Goal: Information Seeking & Learning: Learn about a topic

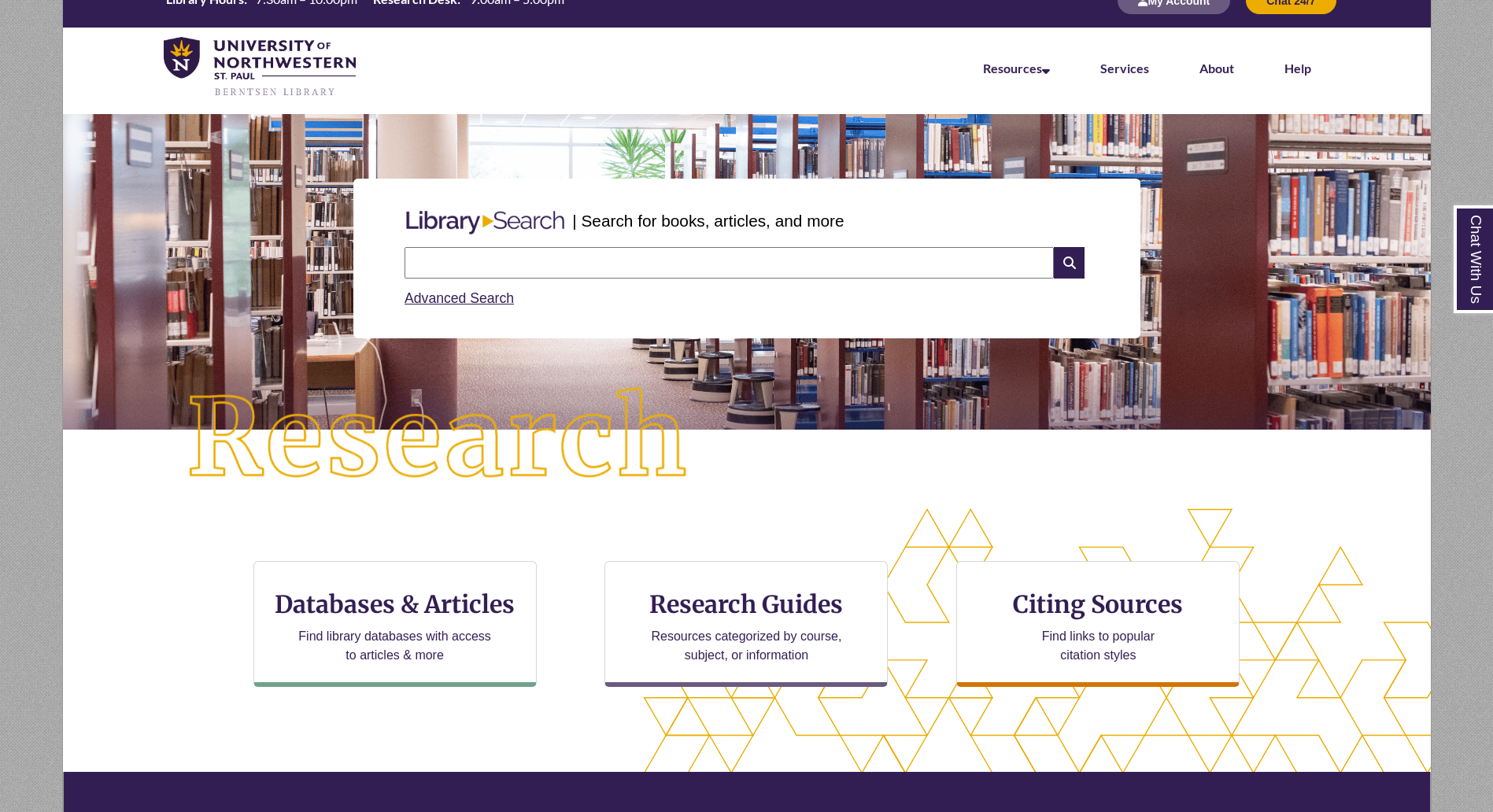
scroll to position [29, 0]
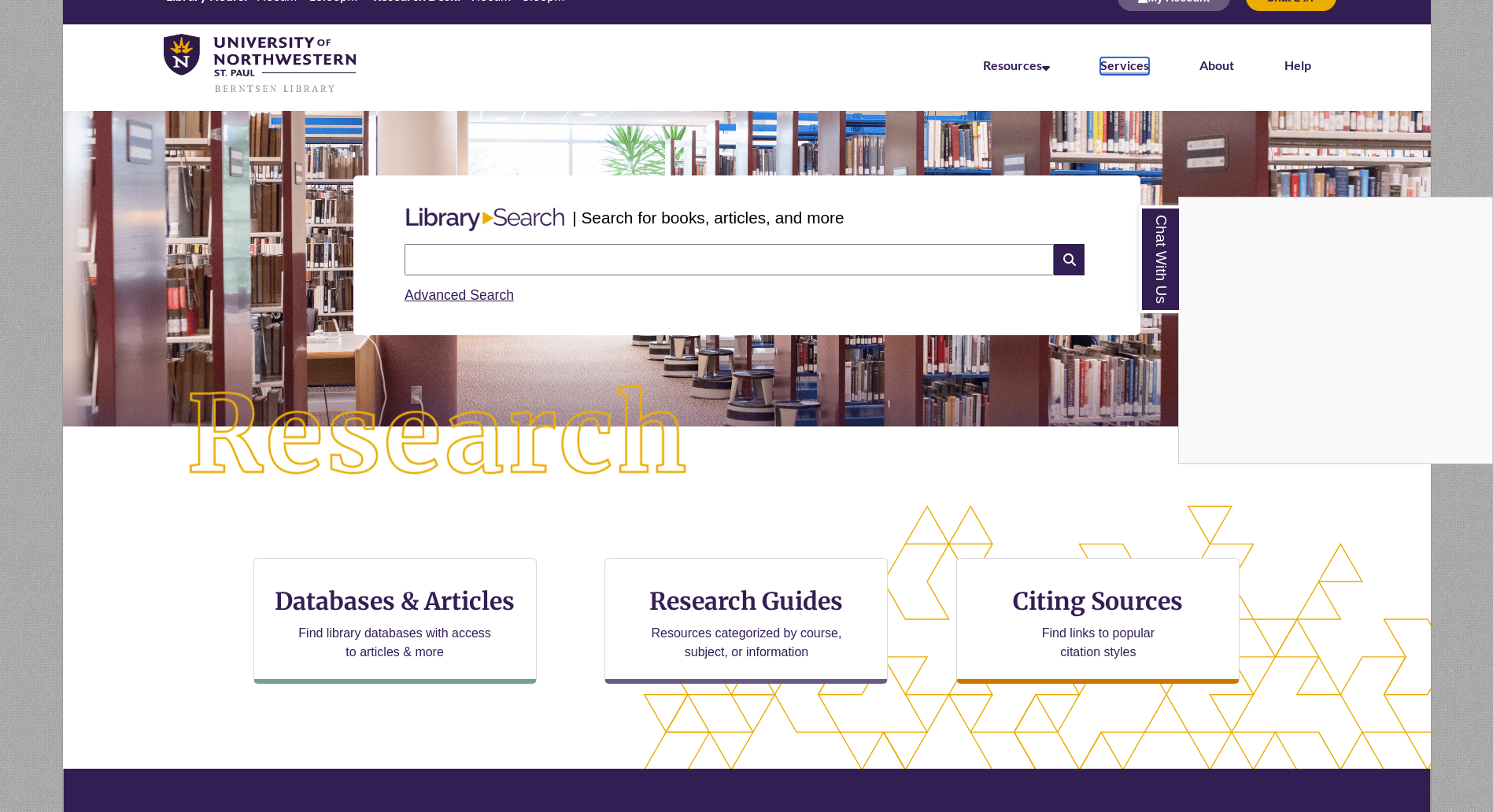
click at [1131, 65] on link "Services" at bounding box center [1125, 66] width 49 height 17
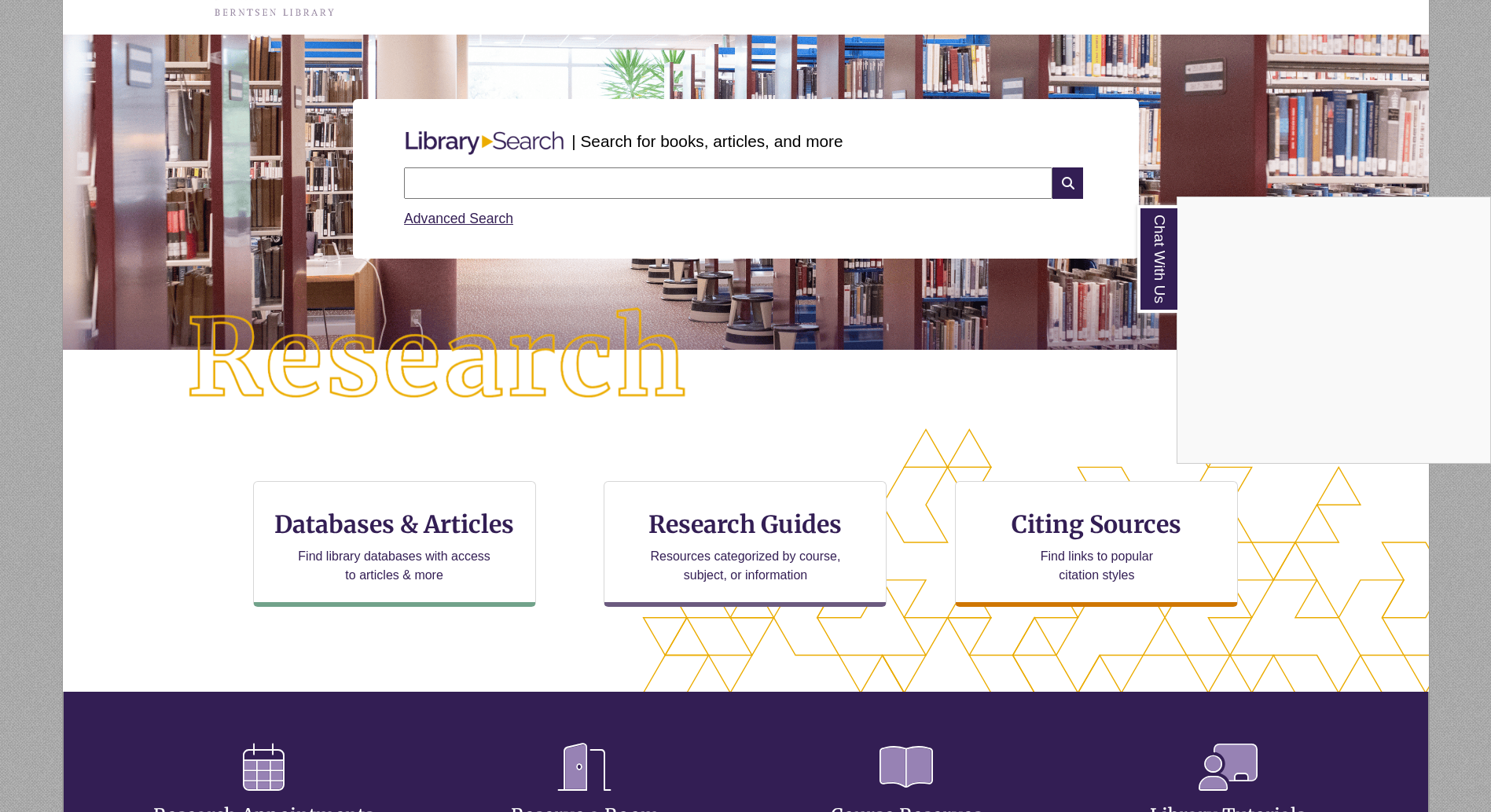
scroll to position [114, 0]
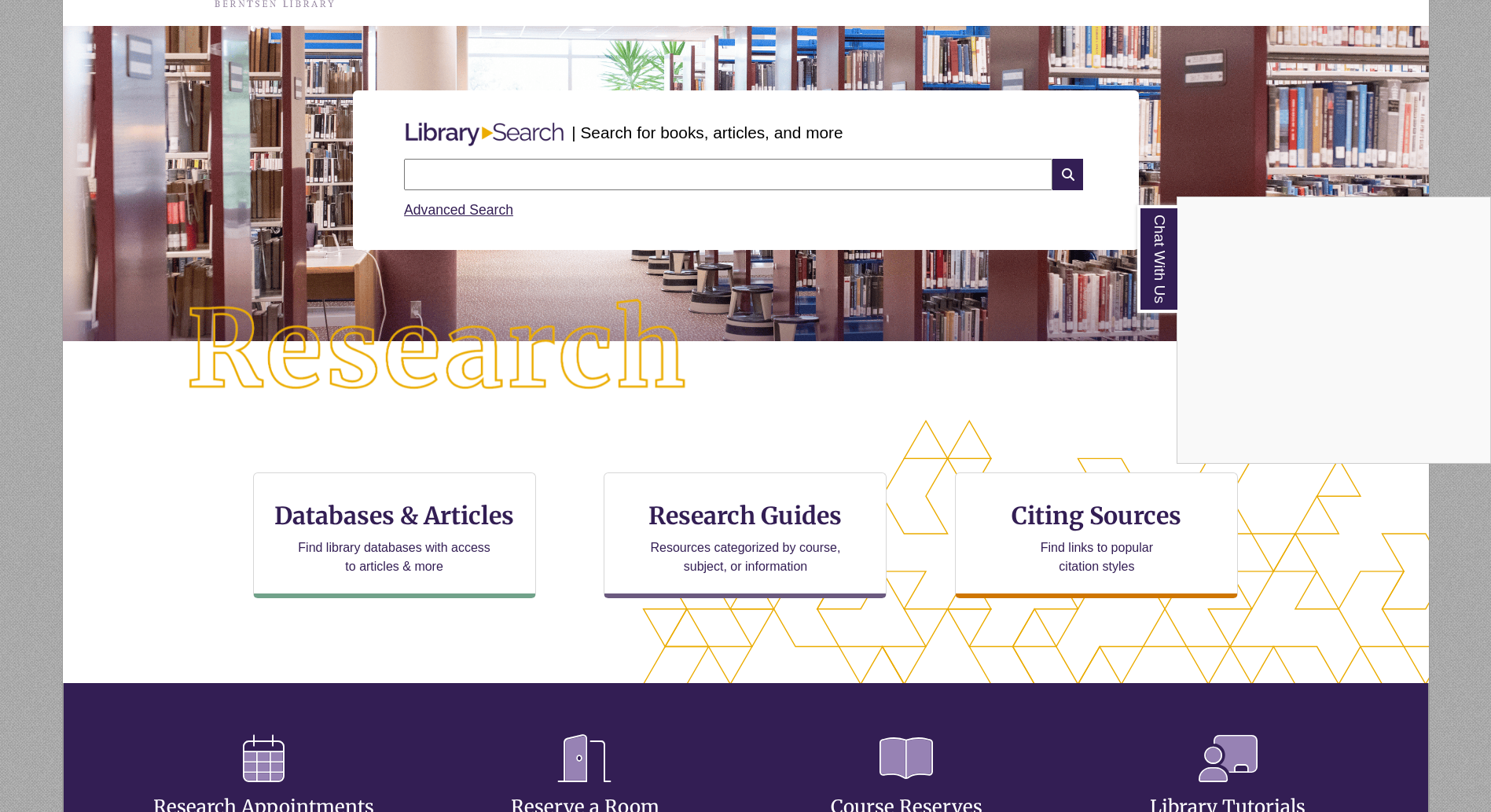
click at [380, 545] on div "Chat With Us" at bounding box center [745, 406] width 1491 height 812
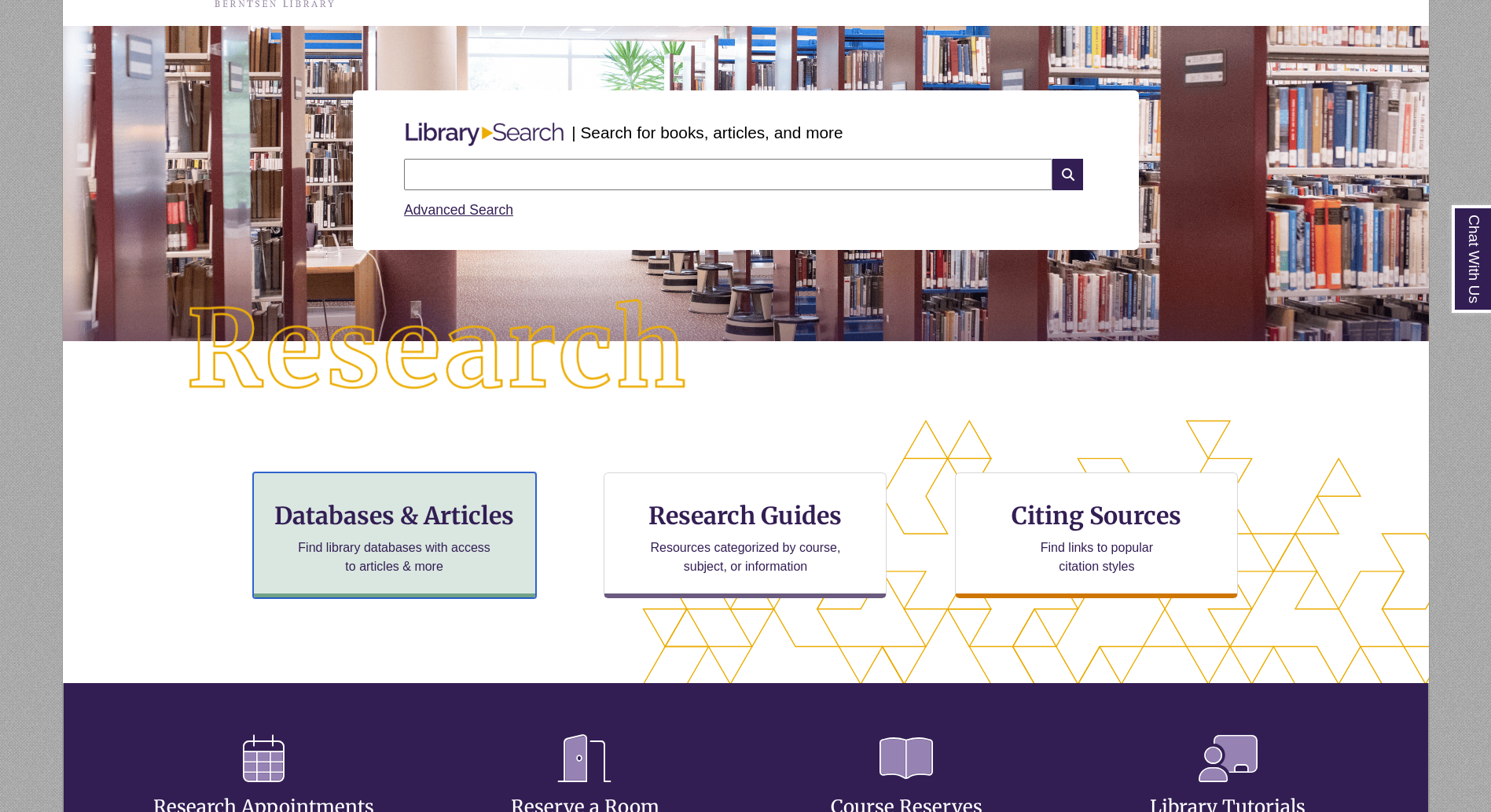
click at [380, 545] on p "Find library databases with access to articles & more" at bounding box center [394, 557] width 206 height 38
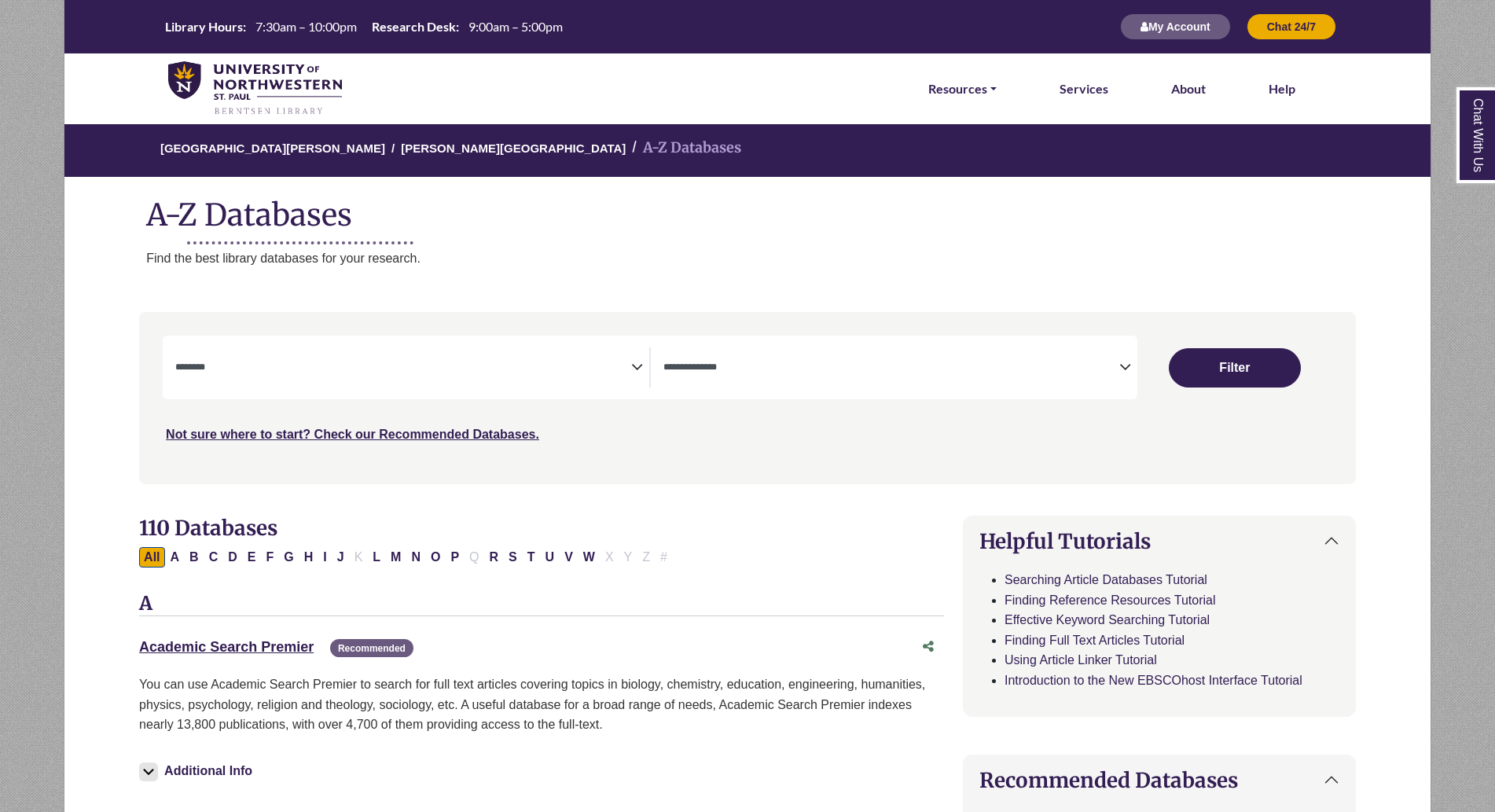
select select "Database Subject Filter"
select select "Database Types Filter"
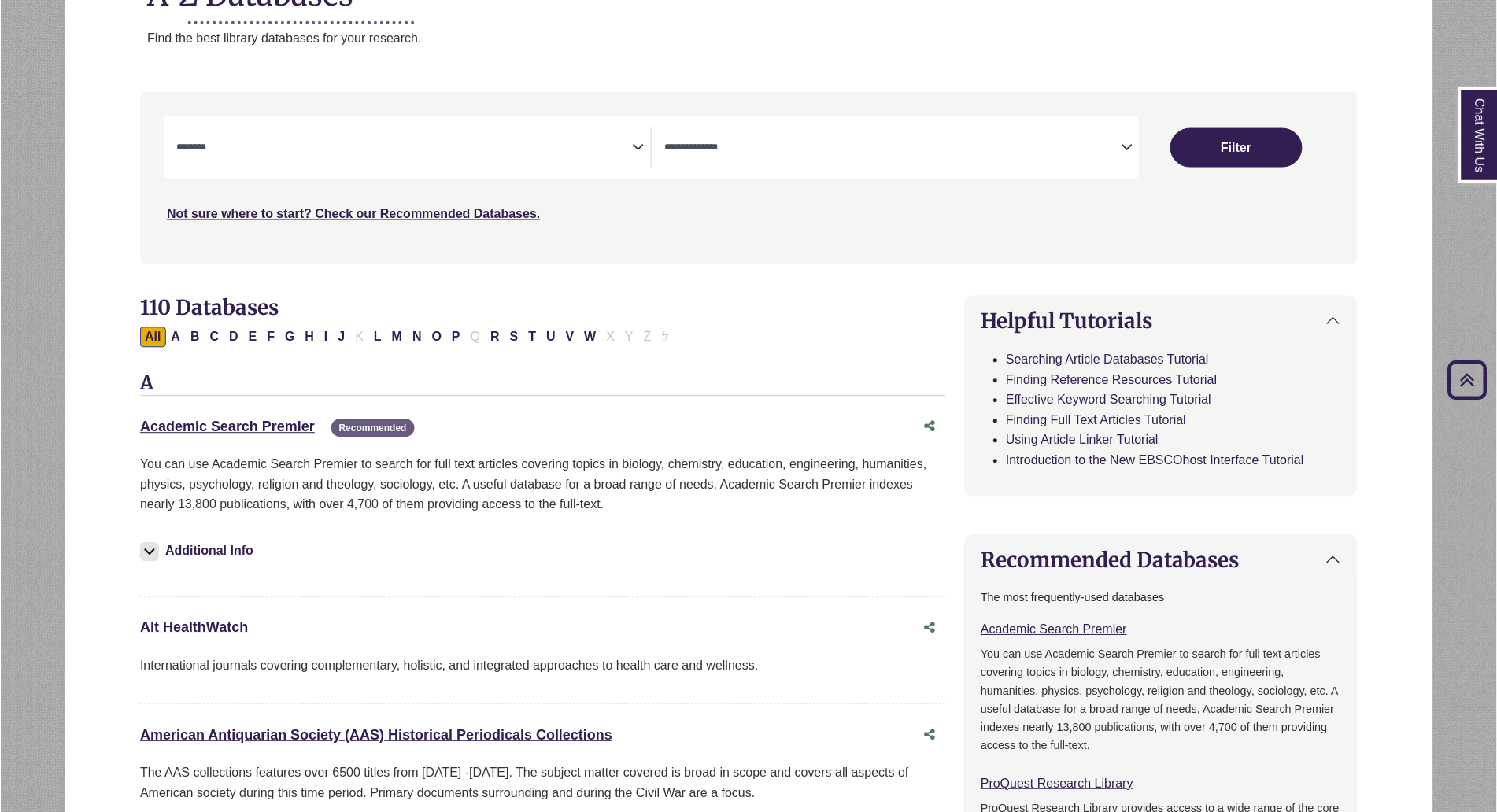
scroll to position [338, 0]
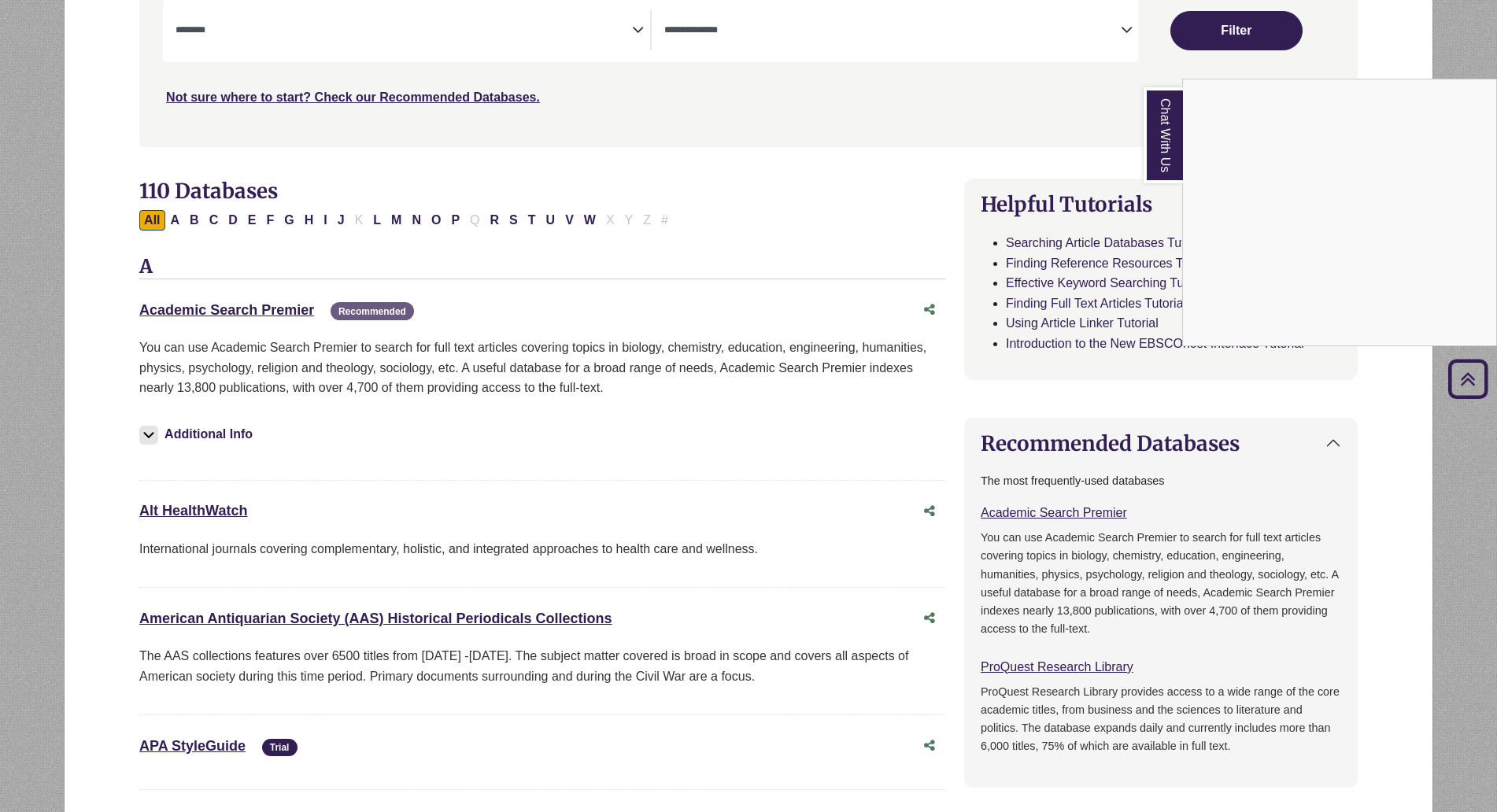
click at [533, 221] on div "Chat With Us" at bounding box center [748, 406] width 1497 height 812
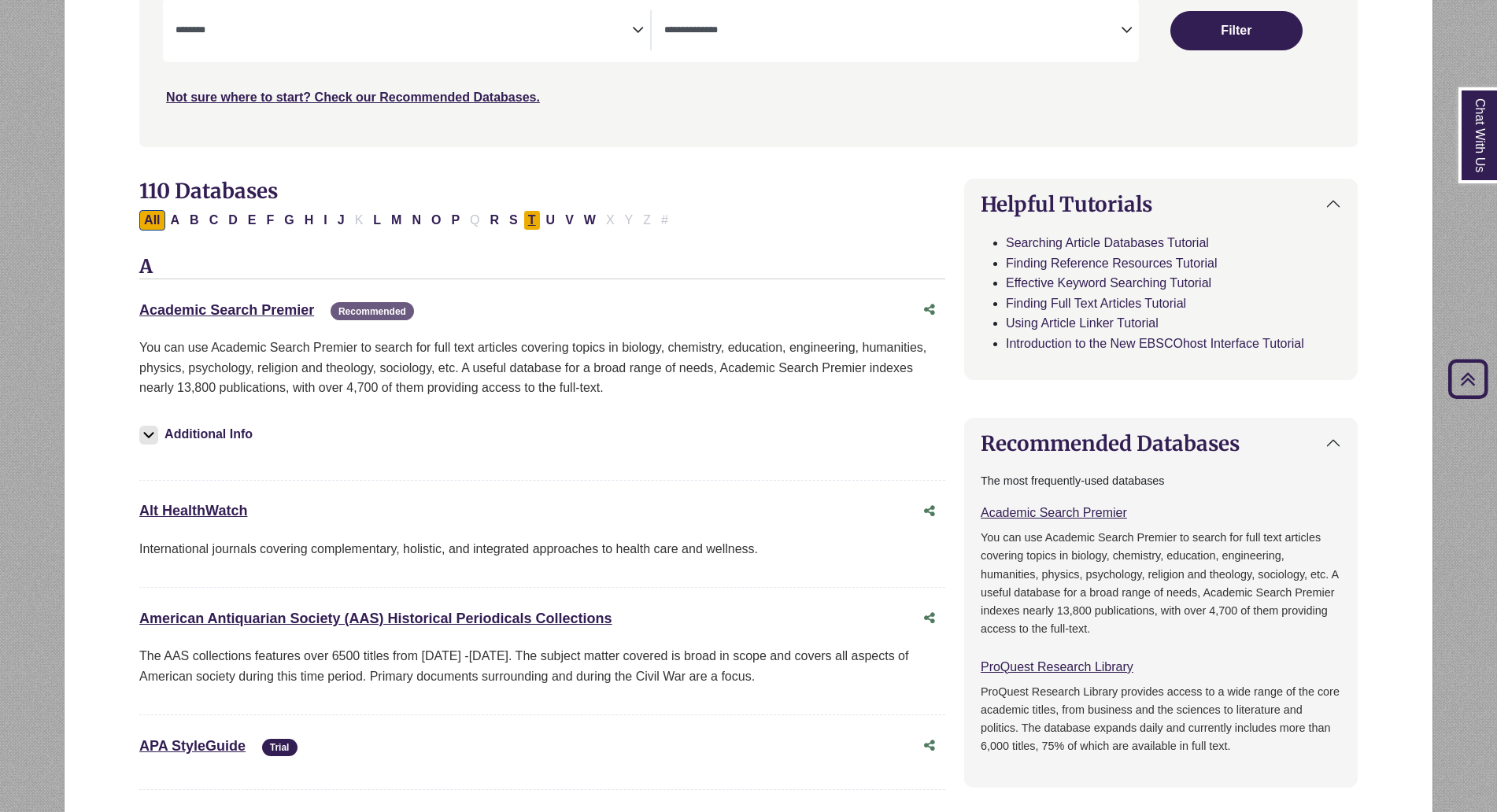
click at [533, 221] on button "T" at bounding box center [532, 221] width 17 height 21
select select "Database Subject Filter"
select select "Database Types Filter"
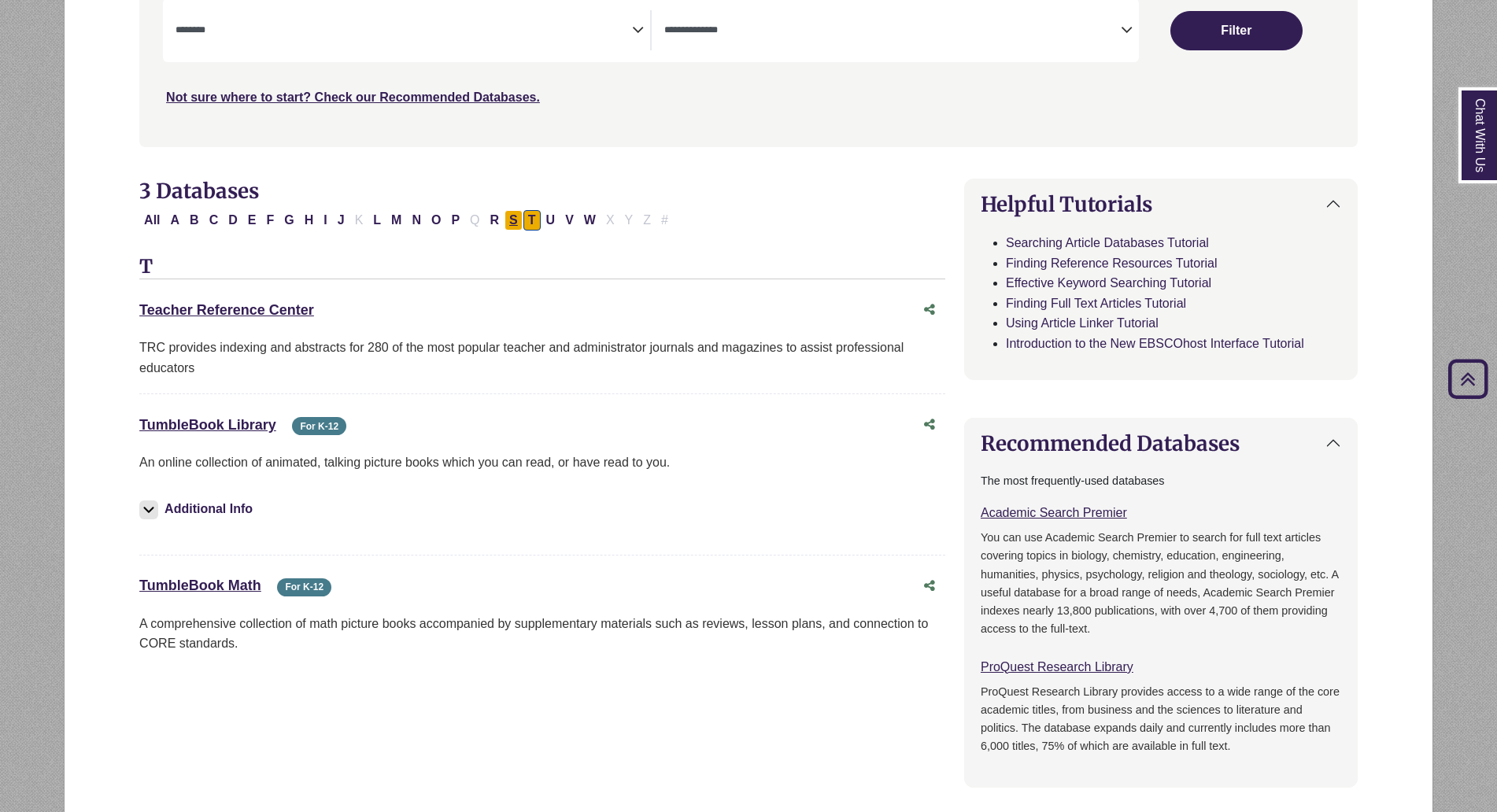
click at [519, 220] on button "S" at bounding box center [513, 221] width 18 height 21
select select "Database Subject Filter"
select select "Database Types Filter"
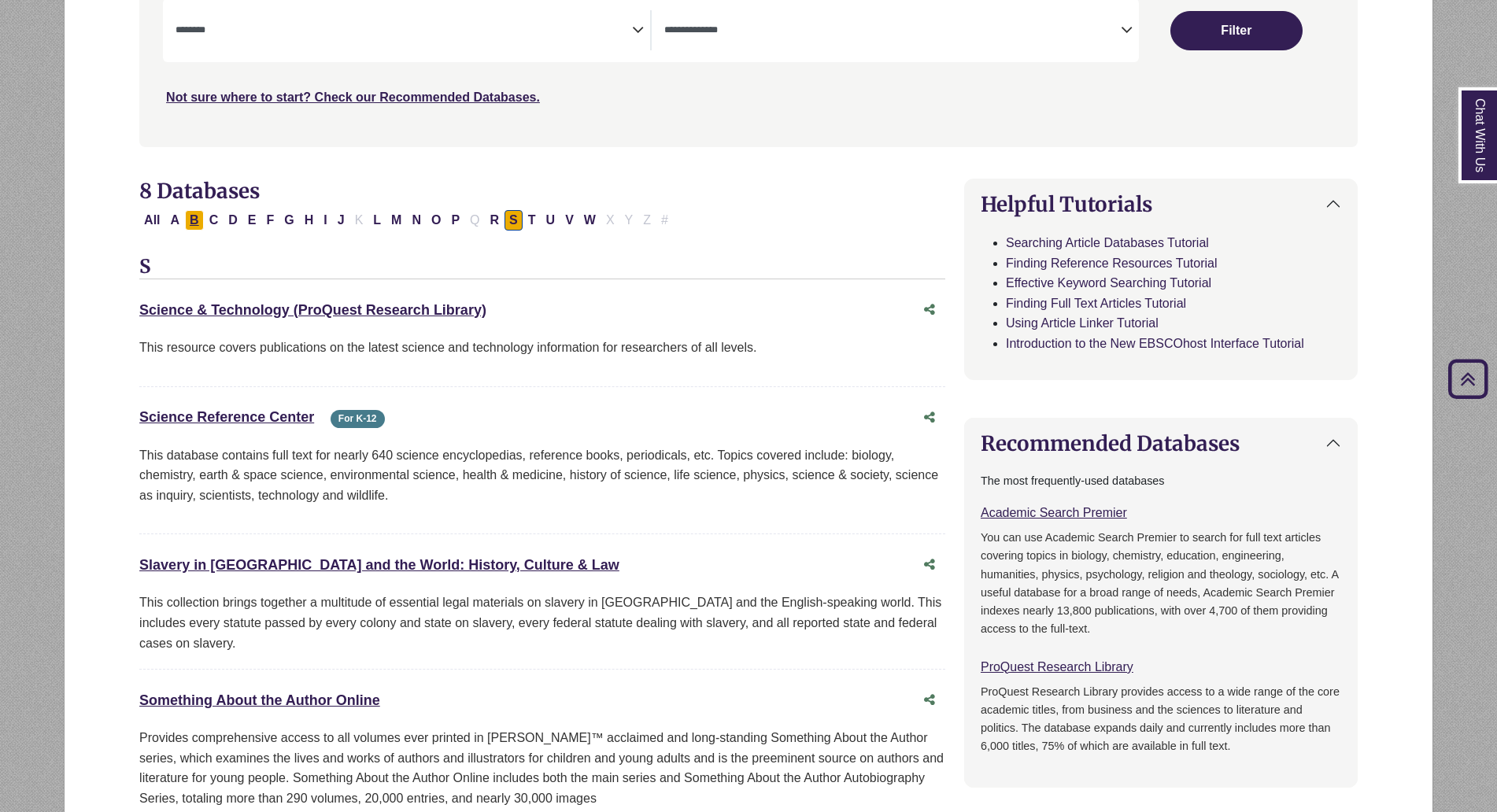
click at [198, 219] on button "B" at bounding box center [195, 221] width 19 height 21
select select "Database Subject Filter"
select select "Database Types Filter"
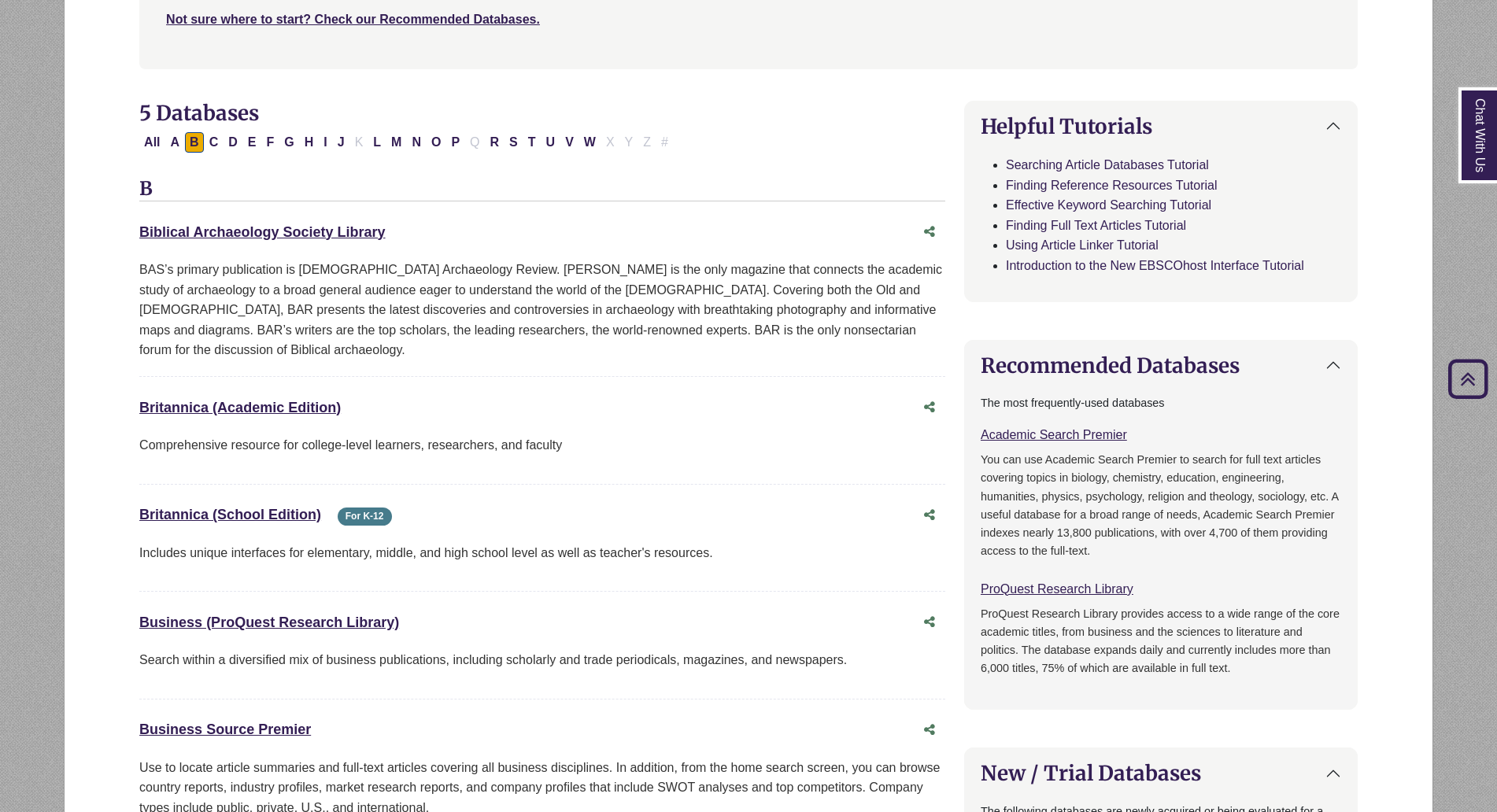
scroll to position [394, 0]
